Goal: Use online tool/utility

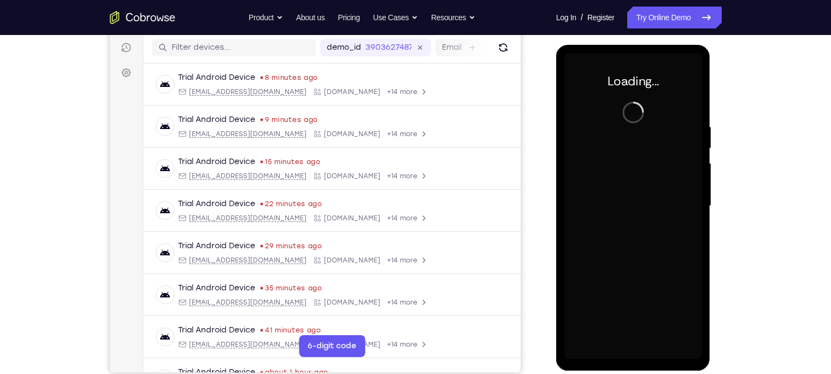
scroll to position [136, 0]
click at [631, 355] on div at bounding box center [633, 206] width 138 height 306
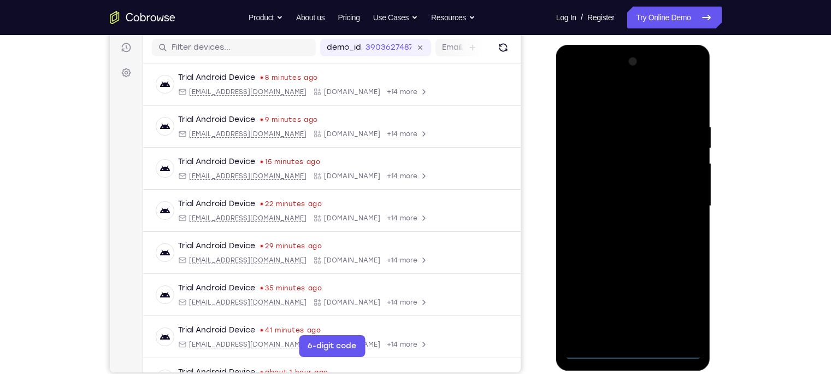
click at [631, 355] on div at bounding box center [633, 206] width 138 height 306
click at [676, 310] on div at bounding box center [633, 206] width 138 height 306
click at [605, 107] on div at bounding box center [633, 206] width 138 height 306
click at [585, 175] on div at bounding box center [633, 206] width 138 height 306
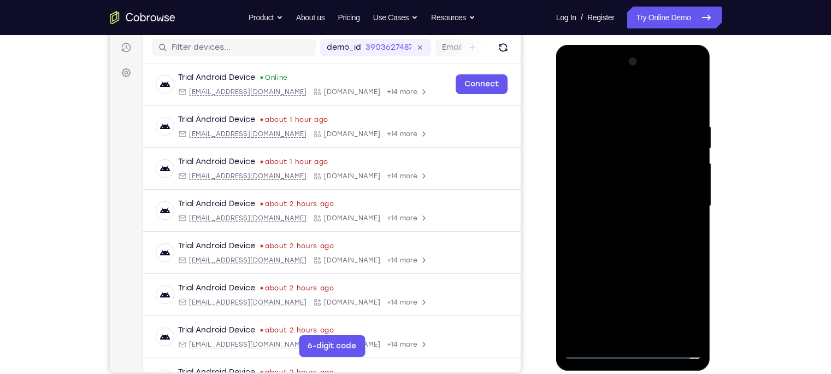
click at [628, 206] on div at bounding box center [633, 206] width 138 height 306
click at [628, 202] on div at bounding box center [633, 206] width 138 height 306
click at [634, 213] on div at bounding box center [633, 206] width 138 height 306
click at [632, 332] on div at bounding box center [633, 206] width 138 height 306
click at [598, 110] on div at bounding box center [633, 206] width 138 height 306
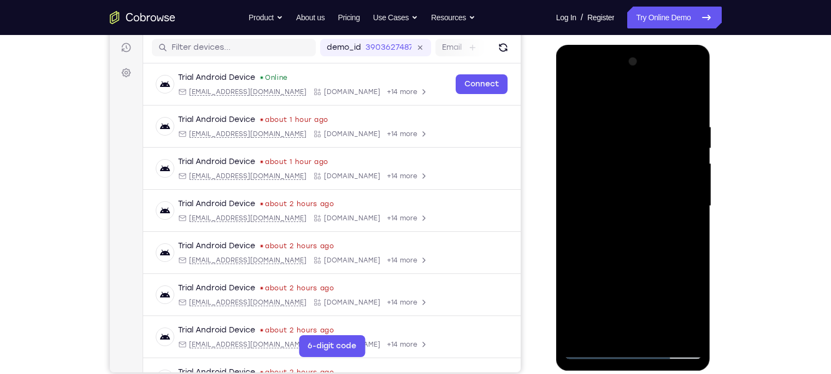
drag, startPoint x: 638, startPoint y: 143, endPoint x: 636, endPoint y: 294, distance: 150.8
click at [636, 294] on div at bounding box center [633, 206] width 138 height 306
click at [630, 170] on div at bounding box center [633, 206] width 138 height 306
click at [695, 100] on div at bounding box center [633, 206] width 138 height 306
click at [690, 97] on div at bounding box center [633, 206] width 138 height 306
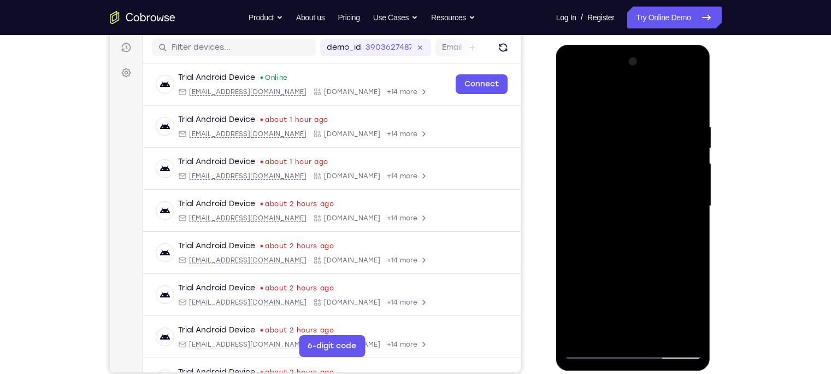
click at [596, 108] on div at bounding box center [633, 206] width 138 height 306
click at [689, 97] on div at bounding box center [633, 206] width 138 height 306
click at [609, 176] on div at bounding box center [633, 206] width 138 height 306
click at [692, 215] on div at bounding box center [633, 206] width 138 height 306
click at [574, 217] on div at bounding box center [633, 206] width 138 height 306
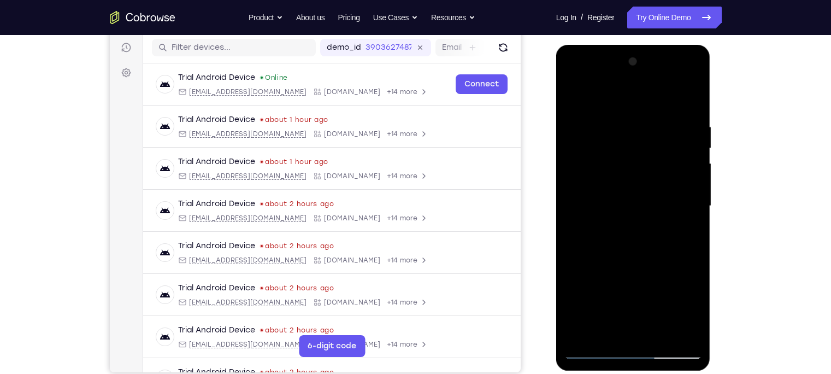
click at [574, 217] on div at bounding box center [633, 206] width 138 height 306
click at [693, 214] on div at bounding box center [633, 206] width 138 height 306
click at [572, 220] on div at bounding box center [633, 206] width 138 height 306
click at [572, 215] on div at bounding box center [633, 206] width 138 height 306
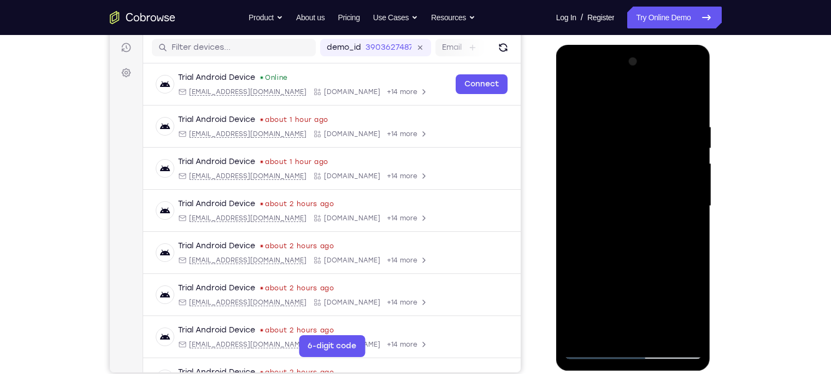
click at [572, 215] on div at bounding box center [633, 206] width 138 height 306
click at [695, 218] on div at bounding box center [633, 206] width 138 height 306
click at [572, 214] on div at bounding box center [633, 206] width 138 height 306
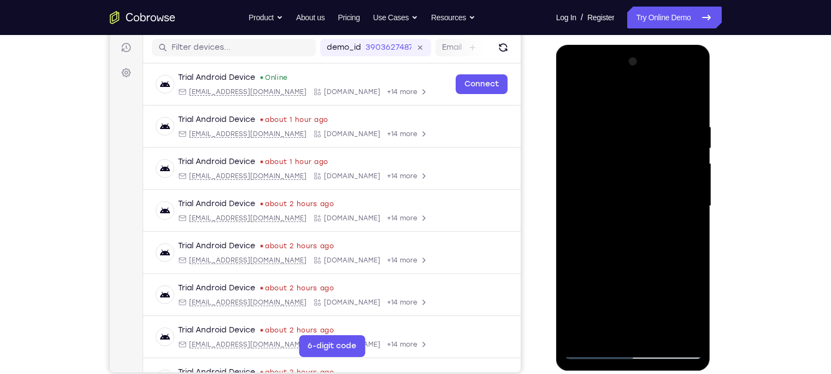
click at [571, 102] on div at bounding box center [633, 206] width 138 height 306
click at [690, 110] on div at bounding box center [633, 206] width 138 height 306
click at [631, 188] on div at bounding box center [633, 206] width 138 height 306
click at [573, 217] on div at bounding box center [633, 206] width 138 height 306
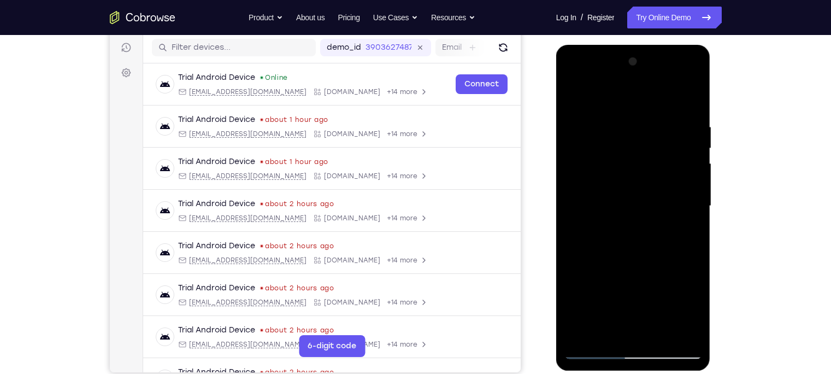
click at [695, 216] on div at bounding box center [633, 206] width 138 height 306
click at [573, 101] on div at bounding box center [633, 206] width 138 height 306
click at [669, 162] on div at bounding box center [633, 206] width 138 height 306
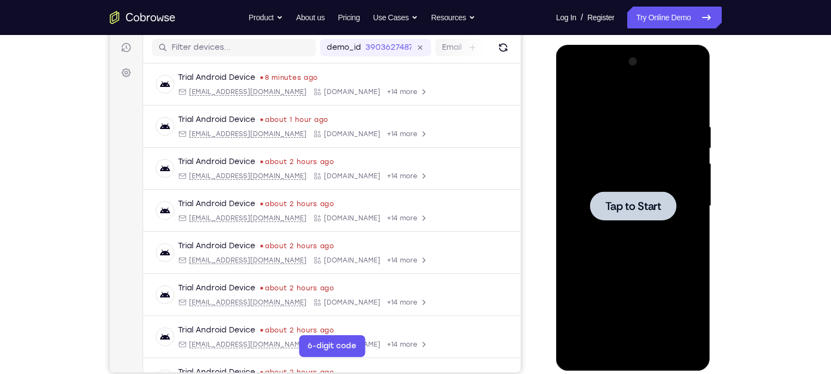
click at [611, 149] on div at bounding box center [633, 206] width 138 height 306
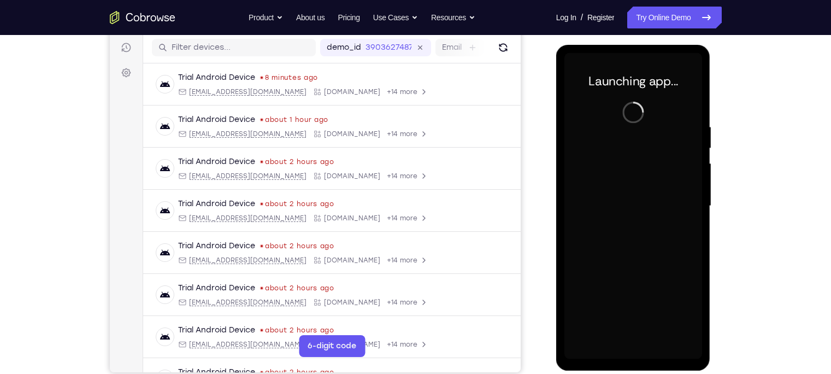
click at [633, 354] on div at bounding box center [633, 206] width 138 height 306
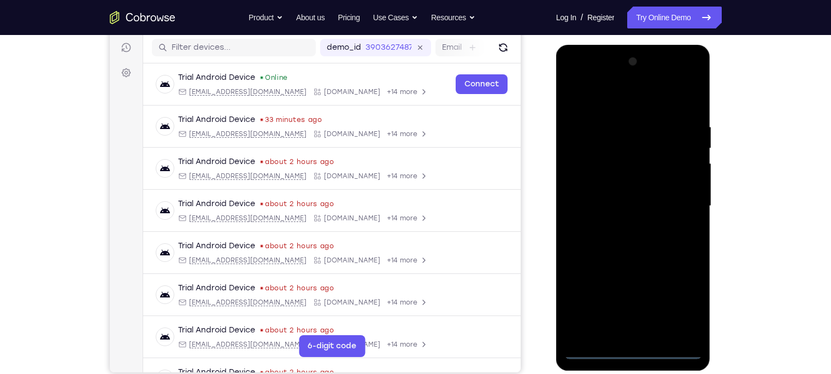
click at [632, 350] on div at bounding box center [633, 206] width 138 height 306
click at [680, 307] on div at bounding box center [633, 206] width 138 height 306
click at [603, 101] on div at bounding box center [633, 206] width 138 height 306
click at [685, 208] on div at bounding box center [633, 206] width 138 height 306
click at [621, 227] on div at bounding box center [633, 206] width 138 height 306
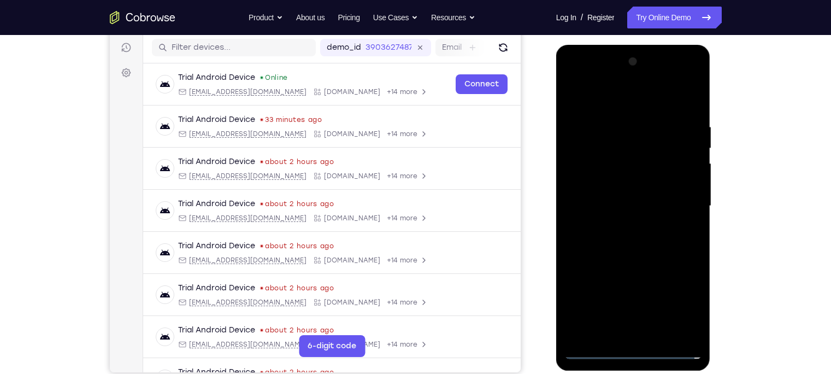
click at [622, 224] on div at bounding box center [633, 206] width 138 height 306
click at [610, 194] on div at bounding box center [633, 206] width 138 height 306
click at [607, 167] on div at bounding box center [633, 206] width 138 height 306
click at [618, 182] on div at bounding box center [633, 206] width 138 height 306
click at [628, 202] on div at bounding box center [633, 206] width 138 height 306
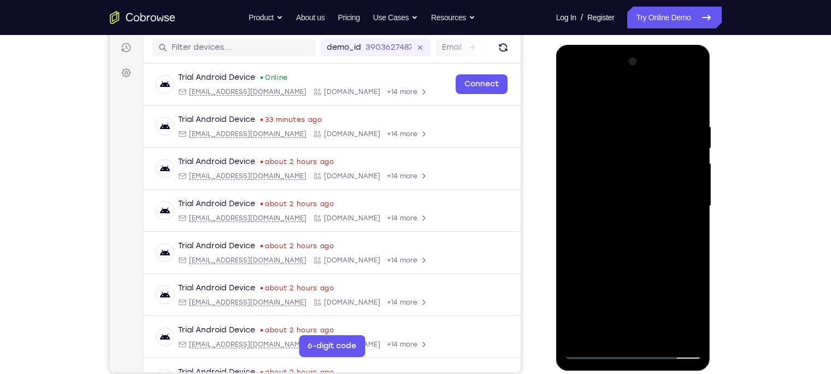
click at [638, 244] on div at bounding box center [633, 206] width 138 height 306
click at [692, 111] on div at bounding box center [633, 206] width 138 height 306
click at [695, 90] on div at bounding box center [633, 206] width 138 height 306
click at [603, 125] on div at bounding box center [633, 206] width 138 height 306
click at [585, 120] on div at bounding box center [633, 206] width 138 height 306
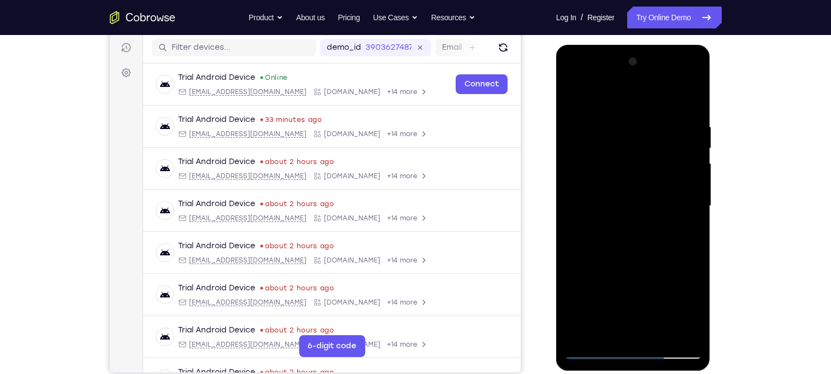
click at [640, 132] on div at bounding box center [633, 206] width 138 height 306
click at [573, 95] on div at bounding box center [633, 206] width 138 height 306
click at [613, 146] on div at bounding box center [633, 206] width 138 height 306
click at [613, 136] on div at bounding box center [633, 206] width 138 height 306
click at [696, 318] on div at bounding box center [633, 206] width 138 height 306
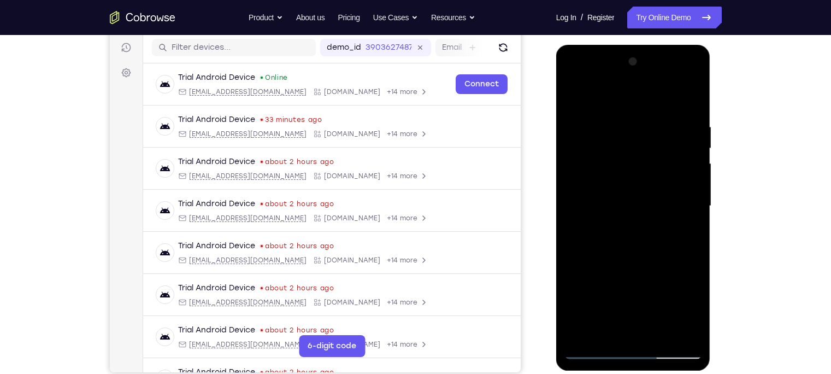
click at [575, 96] on div at bounding box center [633, 206] width 138 height 306
click at [617, 119] on div at bounding box center [633, 206] width 138 height 306
click at [572, 94] on div at bounding box center [633, 206] width 138 height 306
click at [684, 334] on div at bounding box center [633, 206] width 138 height 306
drag, startPoint x: 623, startPoint y: 145, endPoint x: 631, endPoint y: 308, distance: 163.6
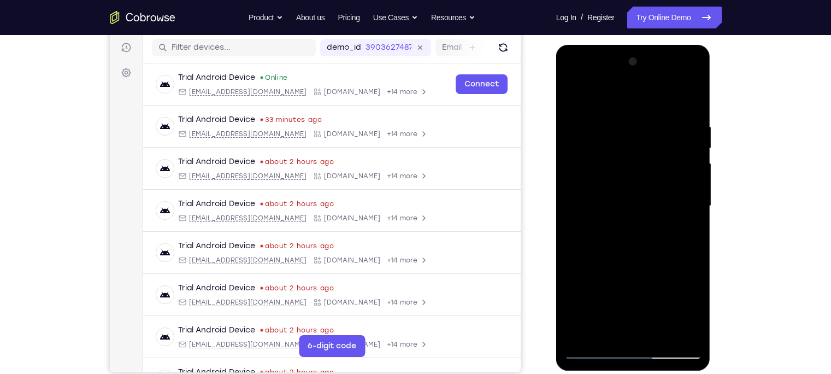
click at [631, 308] on div at bounding box center [633, 206] width 138 height 306
click at [581, 333] on div at bounding box center [633, 206] width 138 height 306
click at [688, 98] on div at bounding box center [633, 206] width 138 height 306
click at [692, 97] on div at bounding box center [633, 206] width 138 height 306
click at [598, 121] on div at bounding box center [633, 206] width 138 height 306
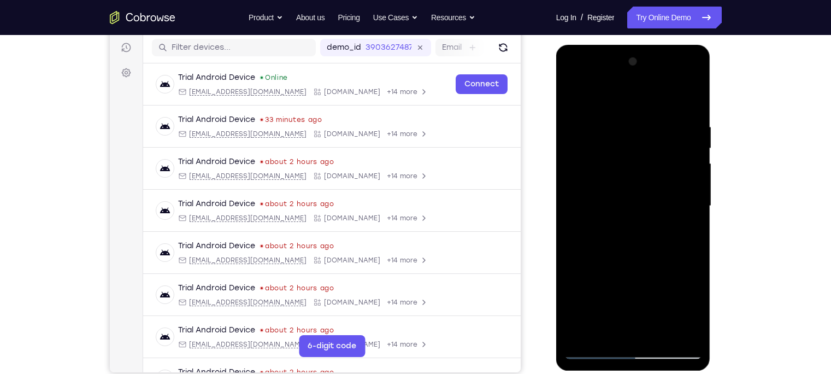
click at [582, 334] on div at bounding box center [633, 206] width 138 height 306
click at [576, 249] on div at bounding box center [633, 206] width 138 height 306
click at [633, 244] on div at bounding box center [633, 206] width 138 height 306
click at [574, 252] on div at bounding box center [633, 206] width 138 height 306
click at [658, 327] on div at bounding box center [633, 206] width 138 height 306
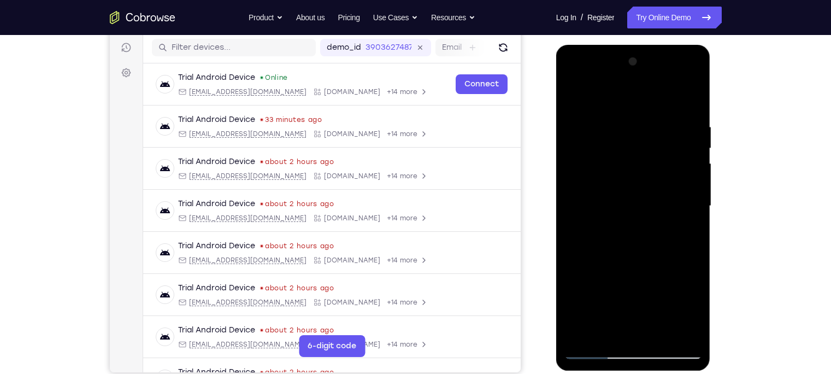
click at [626, 261] on div at bounding box center [633, 206] width 138 height 306
click at [623, 204] on div at bounding box center [633, 206] width 138 height 306
click at [573, 97] on div at bounding box center [633, 206] width 138 height 306
click at [572, 99] on div at bounding box center [633, 206] width 138 height 306
